Goal: Task Accomplishment & Management: Manage account settings

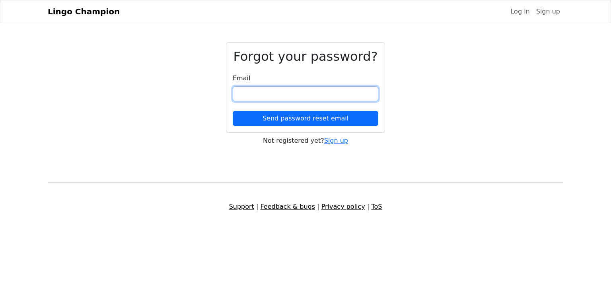
click at [263, 92] on input "email" at bounding box center [306, 93] width 146 height 15
type input "**********"
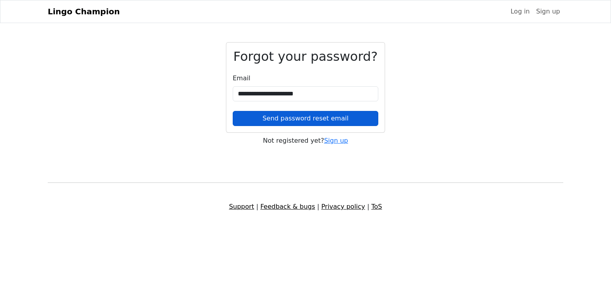
click at [292, 117] on button "Send password reset email" at bounding box center [306, 118] width 146 height 15
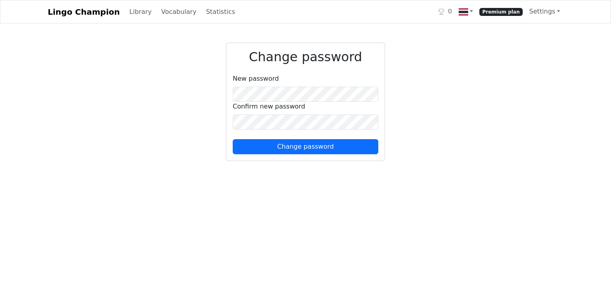
click at [248, 84] on label "New password" at bounding box center [256, 79] width 46 height 10
click at [427, 121] on div "Change password New password Confirm new password Change password" at bounding box center [305, 104] width 525 height 122
click at [357, 171] on html "Lingo Champion Library Vocabulary Statistics 0 Premium plan Settings Browser ex…" at bounding box center [305, 85] width 611 height 171
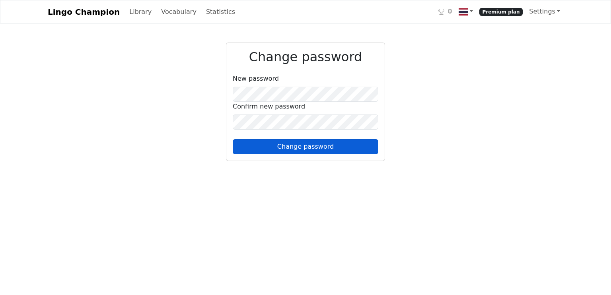
click at [302, 147] on button "Change password" at bounding box center [306, 146] width 146 height 15
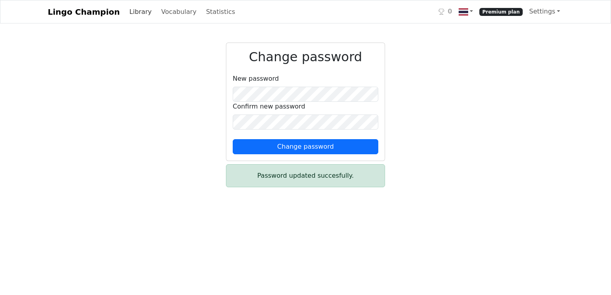
click at [126, 12] on link "Library" at bounding box center [140, 12] width 29 height 16
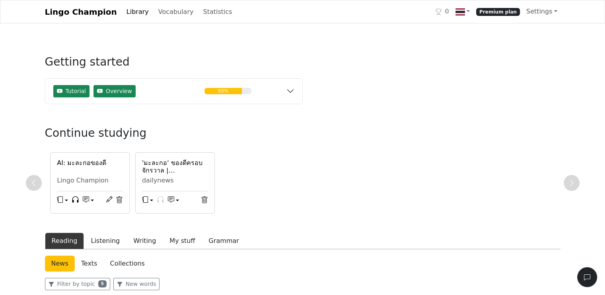
click at [162, 165] on h6 "'มะละกอ' ของดีครอบจักรวาล | [PERSON_NAME]" at bounding box center [175, 166] width 66 height 15
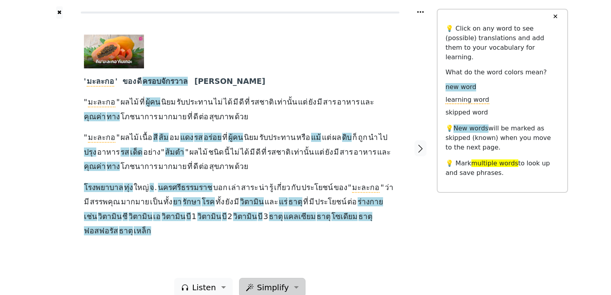
click at [216, 282] on span "Simplify" at bounding box center [204, 288] width 24 height 12
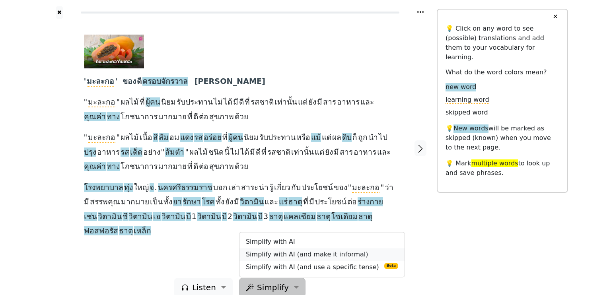
click at [264, 248] on link "Simplify with AI (and make it informal)" at bounding box center [322, 254] width 165 height 13
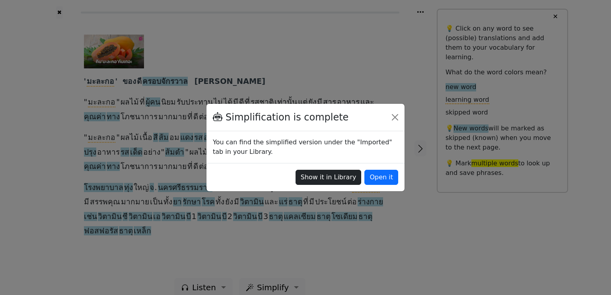
click at [336, 178] on button "Show it in Library" at bounding box center [329, 177] width 66 height 15
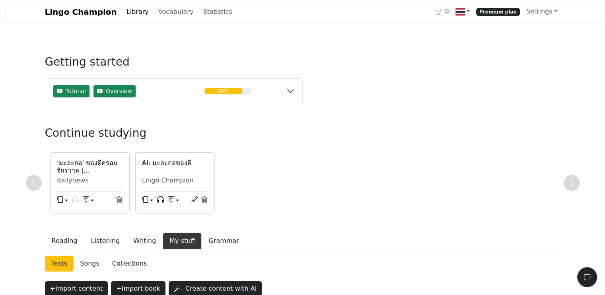
click at [86, 158] on div "'มะละกอ' ของดีครอบจักรวาล | เดลินิวส์ dailynews" at bounding box center [90, 183] width 79 height 60
click at [76, 172] on h6 "'มะละกอ' ของดีครอบจักรวาล | [PERSON_NAME]" at bounding box center [90, 166] width 66 height 15
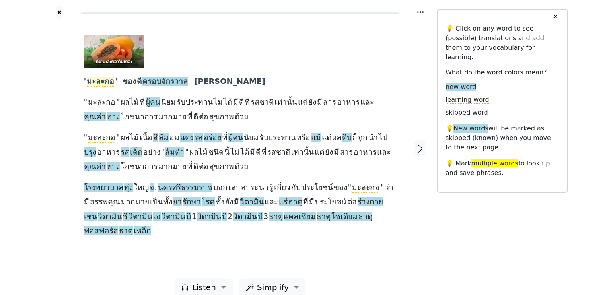
click at [100, 85] on span "มะละกอ" at bounding box center [100, 82] width 27 height 10
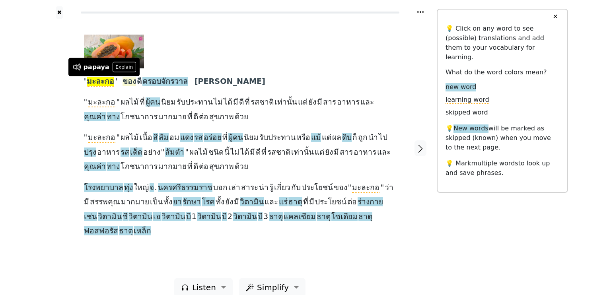
click at [129, 84] on span "ของ" at bounding box center [130, 82] width 14 height 10
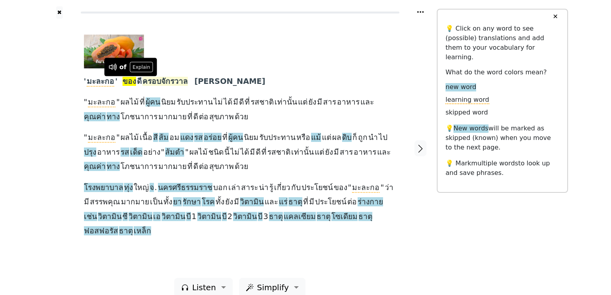
click at [158, 81] on span "ครอบจักรวาล" at bounding box center [164, 82] width 45 height 10
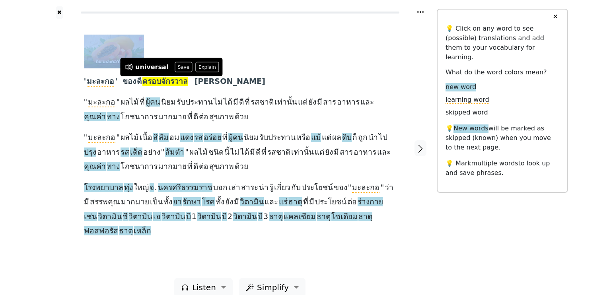
drag, startPoint x: 81, startPoint y: 82, endPoint x: 258, endPoint y: 52, distance: 179.1
click at [258, 52] on div "' มะละกอ ' ของ ดี ครอบจักรวาล เดลินิวส์ " มะละกอ " ผลไม้ ที่ ผู้คน นิยม รับประท…" at bounding box center [240, 148] width 328 height 259
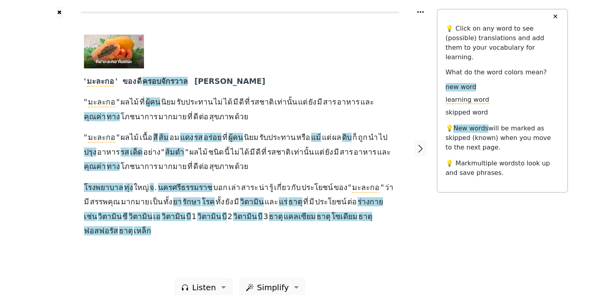
click at [258, 52] on div at bounding box center [237, 52] width 306 height 34
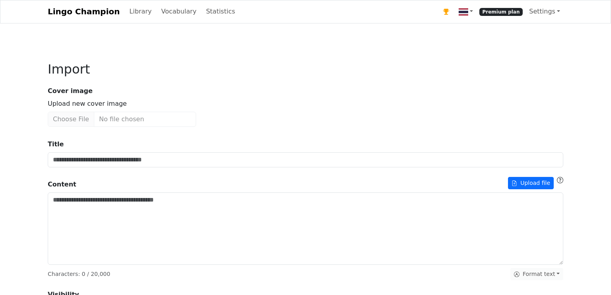
type input "*******"
type textarea "**********"
